Goal: Information Seeking & Learning: Find specific page/section

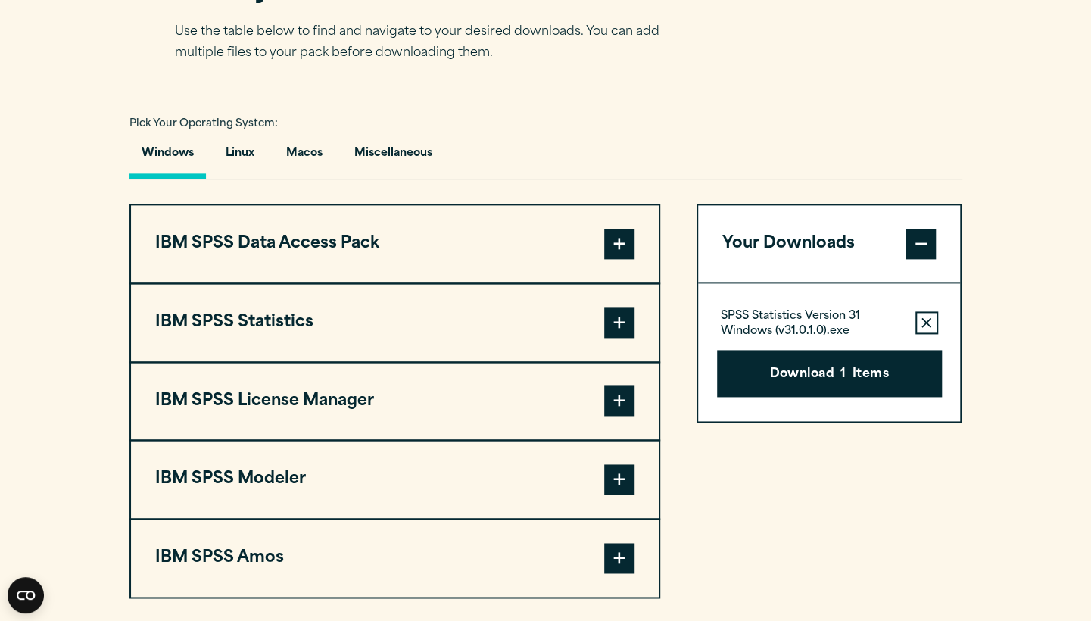
scroll to position [1084, 0]
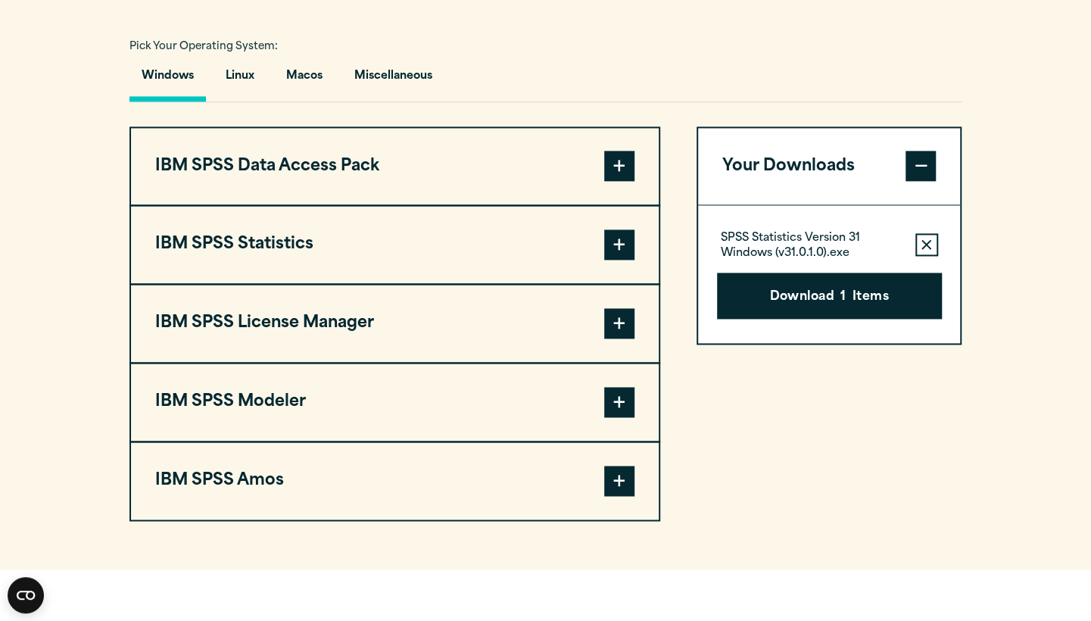
scroll to position [1128, 0]
